Goal: Find specific page/section: Find specific page/section

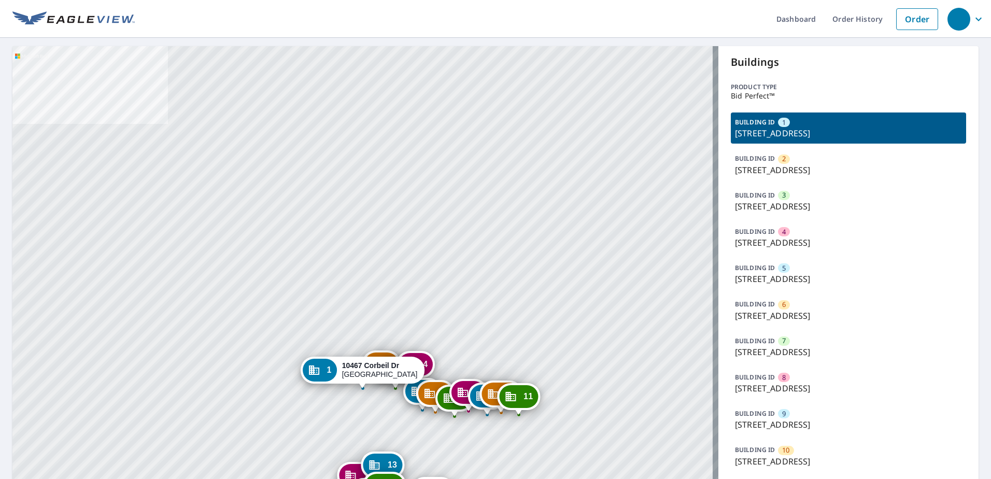
click at [806, 121] on div "BUILDING ID 1 [STREET_ADDRESS]" at bounding box center [848, 127] width 235 height 31
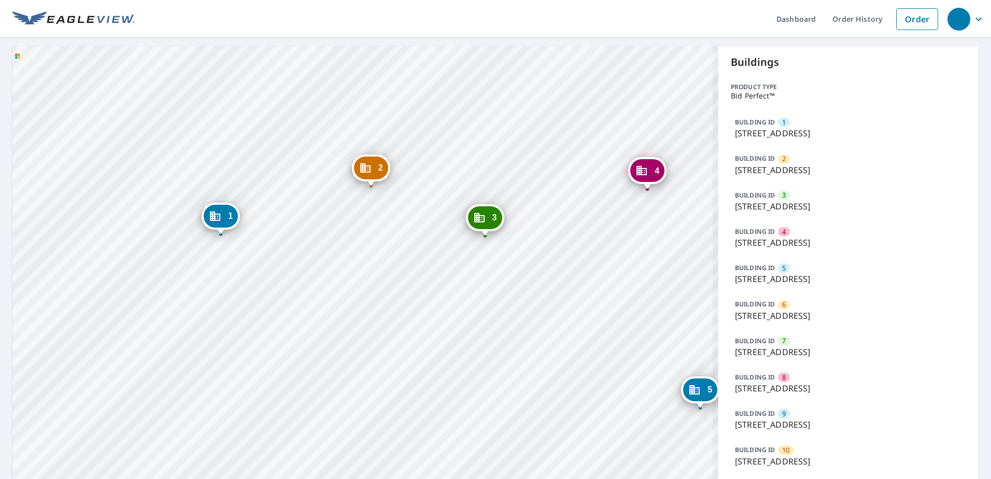
drag, startPoint x: 445, startPoint y: 357, endPoint x: 496, endPoint y: 121, distance: 241.4
click at [496, 121] on div "2 [GEOGRAPHIC_DATA] 3 [GEOGRAPHIC_DATA] 4 [GEOGRAPHIC_DATA] 5 10372 Corbeil [GE…" at bounding box center [365, 390] width 706 height 688
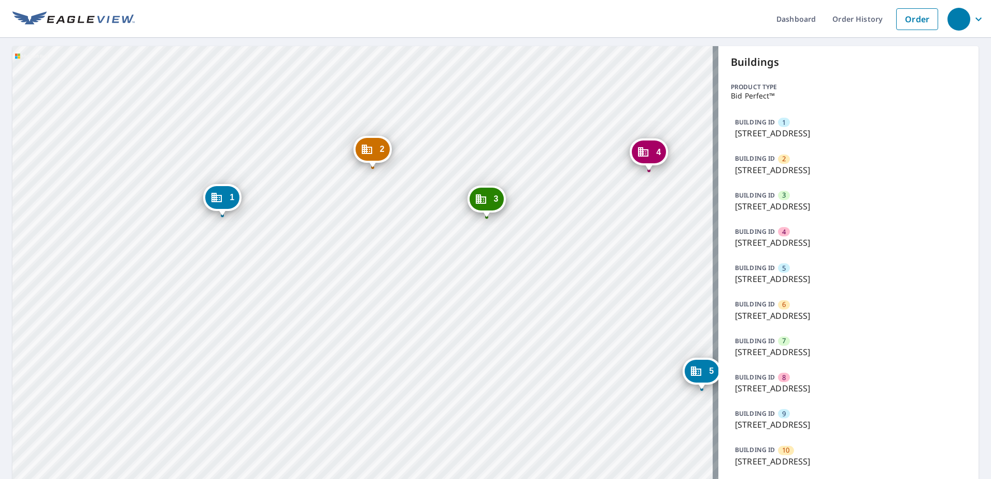
click at [376, 151] on div "2" at bounding box center [373, 149] width 34 height 23
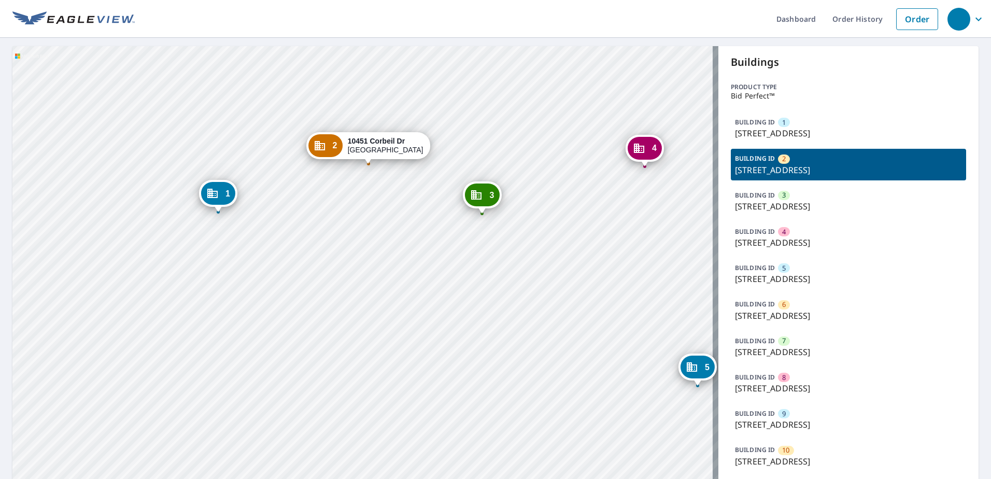
drag, startPoint x: 516, startPoint y: 426, endPoint x: 523, endPoint y: 199, distance: 227.7
click at [523, 199] on div "1 [GEOGRAPHIC_DATA] 3 [GEOGRAPHIC_DATA] 4 [GEOGRAPHIC_DATA] 5 10372 Corbeil [GE…" at bounding box center [365, 390] width 706 height 688
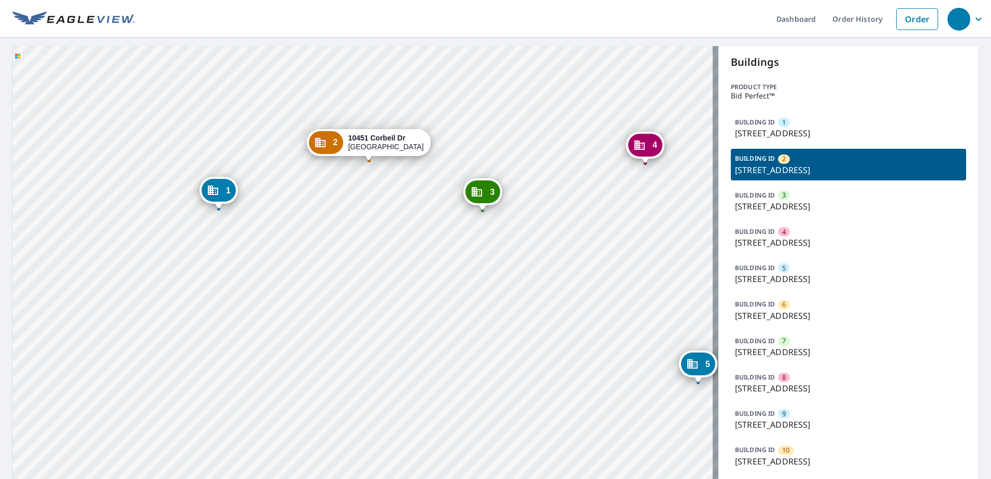
click at [815, 206] on p "[STREET_ADDRESS]" at bounding box center [848, 206] width 227 height 12
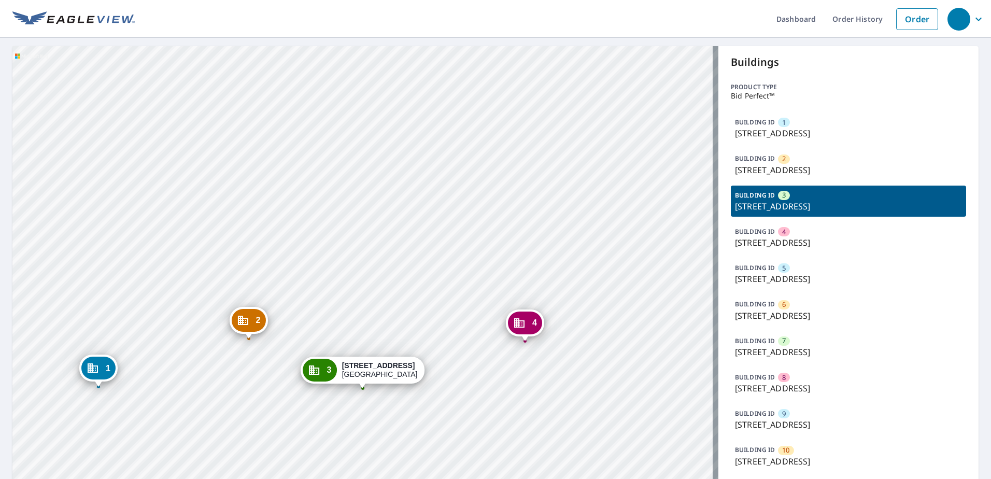
click at [815, 206] on p "[STREET_ADDRESS]" at bounding box center [848, 206] width 227 height 12
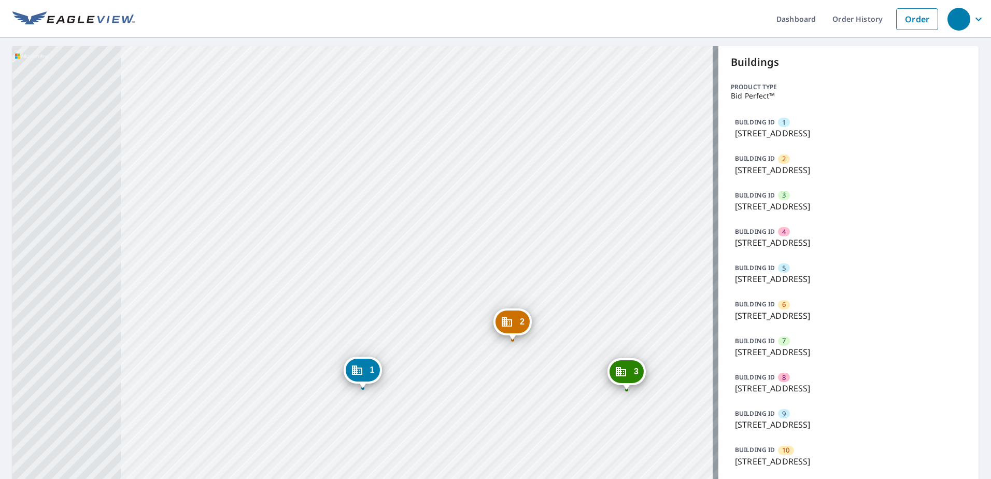
click at [815, 206] on p "[STREET_ADDRESS]" at bounding box center [848, 206] width 227 height 12
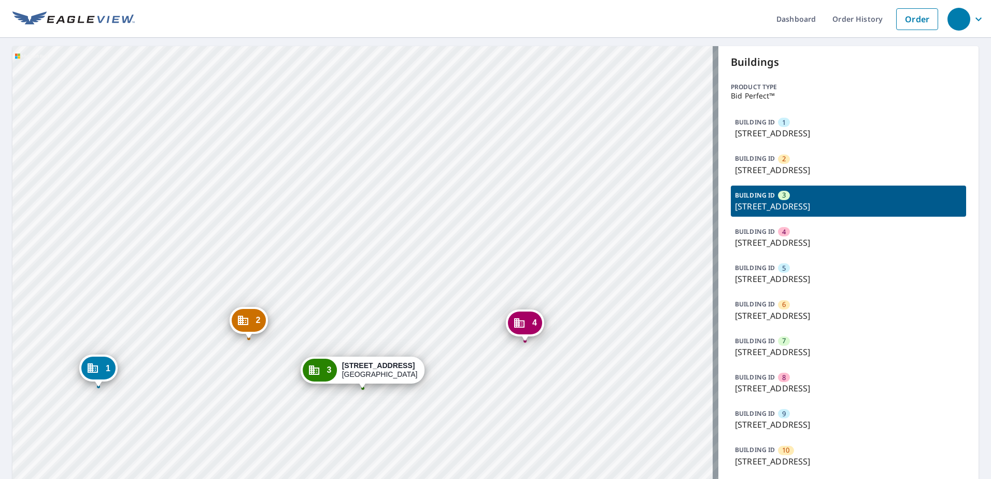
click at [362, 353] on div "1 [GEOGRAPHIC_DATA] 2 [GEOGRAPHIC_DATA] 4 [GEOGRAPHIC_DATA] 5 10372 Corbeil [GE…" at bounding box center [365, 390] width 706 height 688
click at [317, 372] on icon "Dropped pin, building 3, Commercial property, 10429 Corbeil Dr Saint Louis, MO …" at bounding box center [314, 369] width 12 height 12
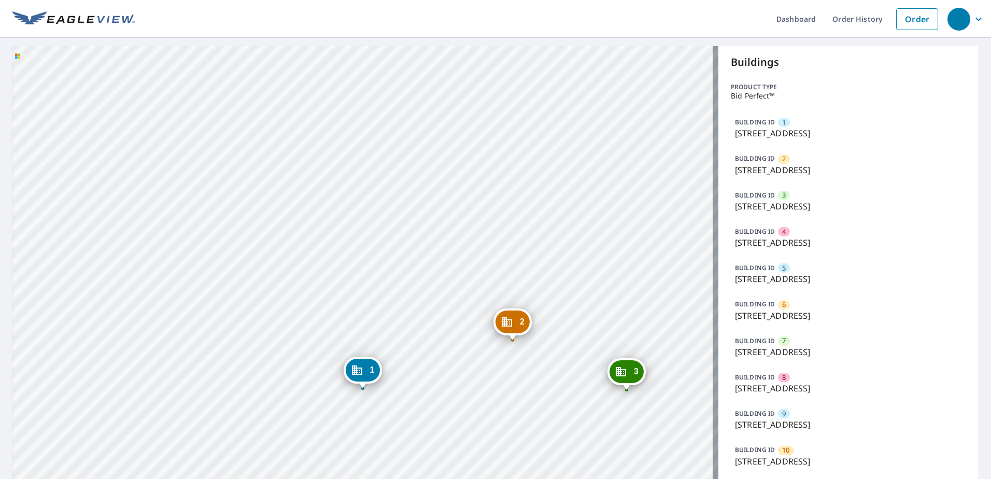
click at [627, 371] on div "3" at bounding box center [627, 371] width 34 height 23
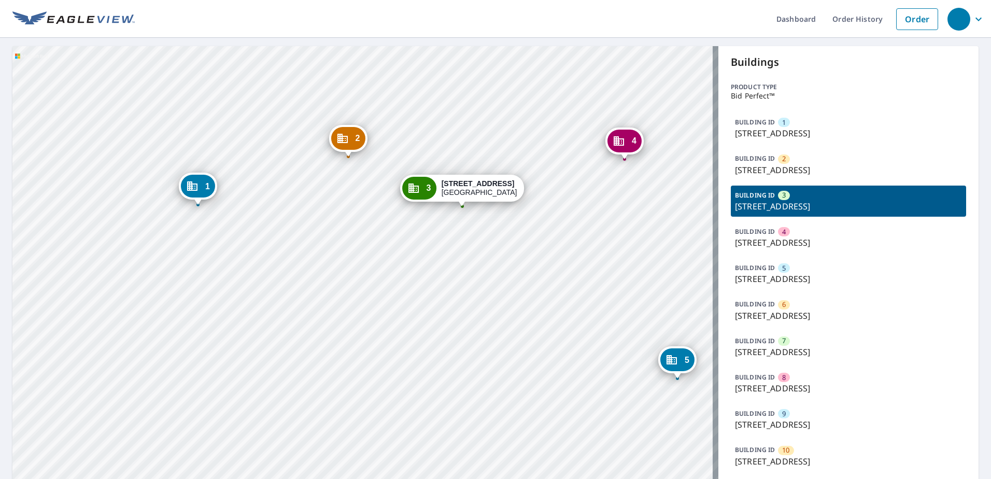
drag, startPoint x: 528, startPoint y: 386, endPoint x: 628, endPoint y: 204, distance: 207.4
click at [628, 204] on div "1 [GEOGRAPHIC_DATA] 2 [GEOGRAPHIC_DATA] 4 [GEOGRAPHIC_DATA] 5 10372 Corbeil [GE…" at bounding box center [365, 390] width 706 height 688
